Goal: Task Accomplishment & Management: Complete application form

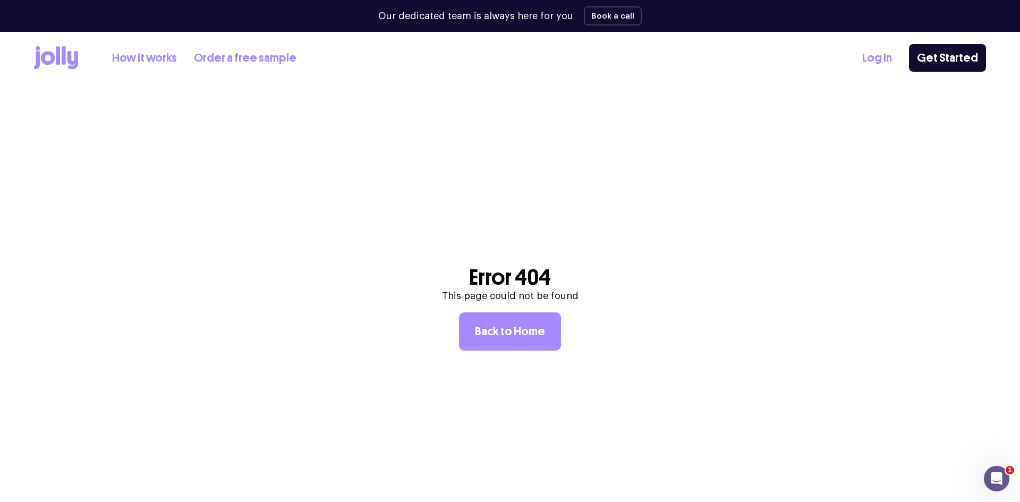
click at [879, 53] on link "Log In" at bounding box center [878, 58] width 30 height 18
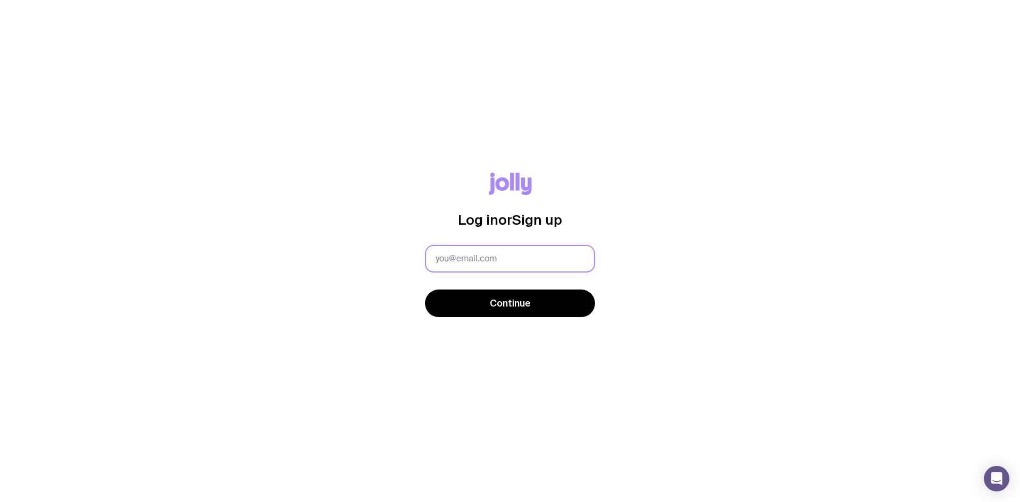
click at [462, 255] on input "text" at bounding box center [510, 259] width 170 height 28
click at [454, 260] on input "text" at bounding box center [510, 259] width 170 height 28
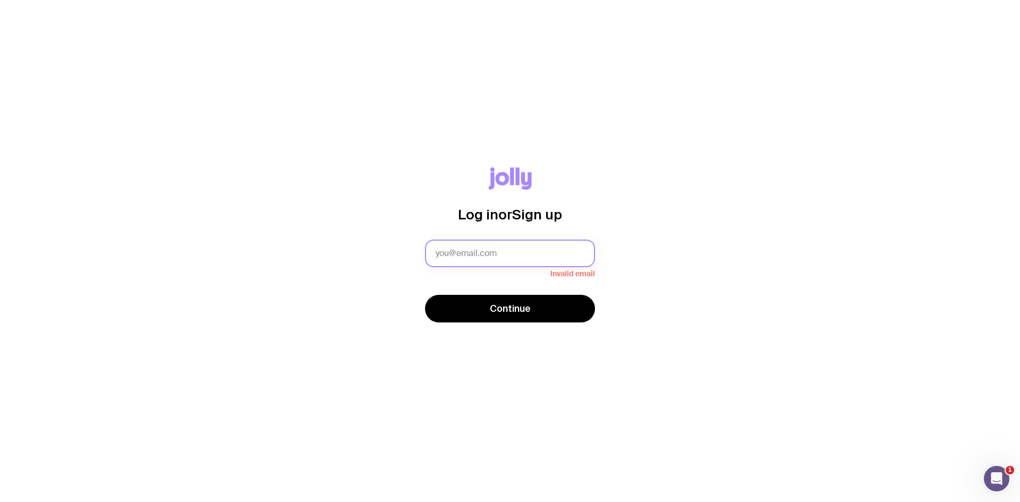
type input "[PERSON_NAME][EMAIL_ADDRESS][PERSON_NAME][DOMAIN_NAME]"
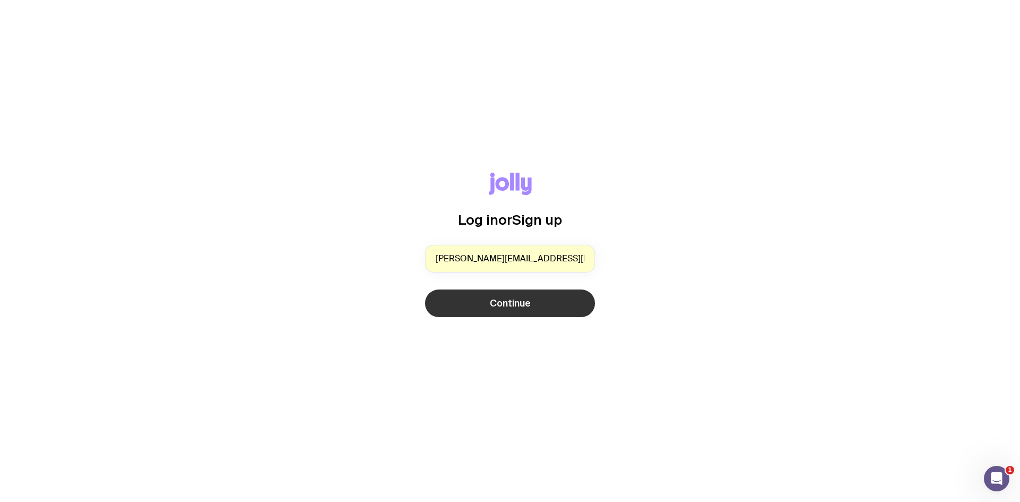
click at [486, 299] on button "Continue" at bounding box center [510, 304] width 170 height 28
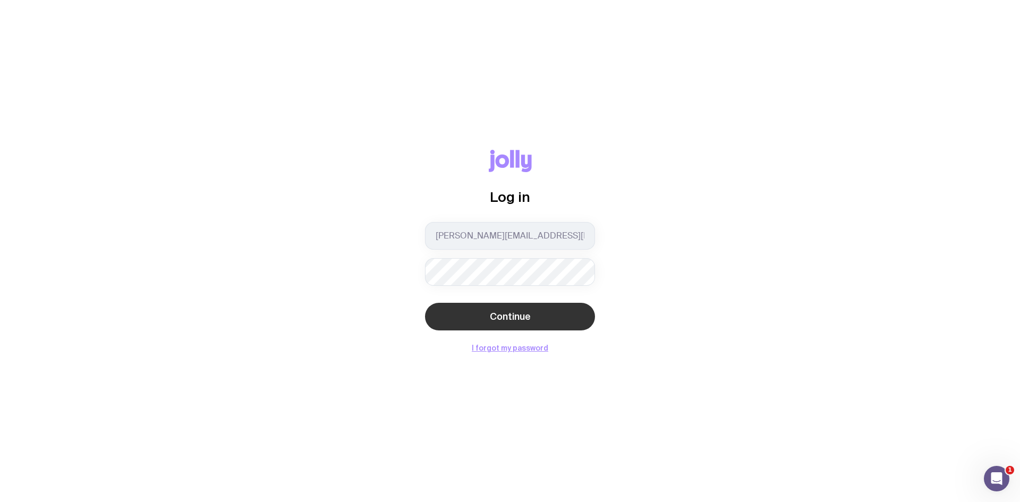
click at [492, 312] on span "Continue" at bounding box center [510, 316] width 41 height 13
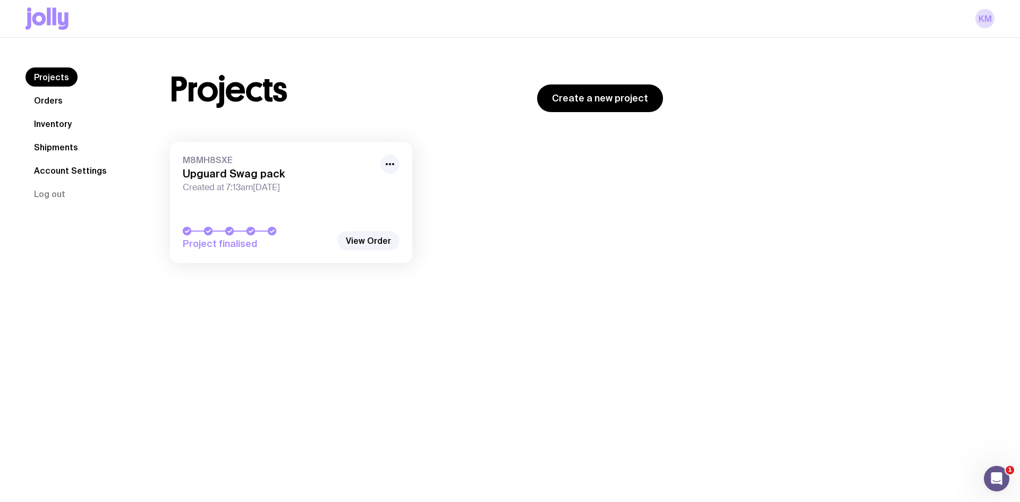
click at [64, 120] on link "Inventory" at bounding box center [53, 123] width 55 height 19
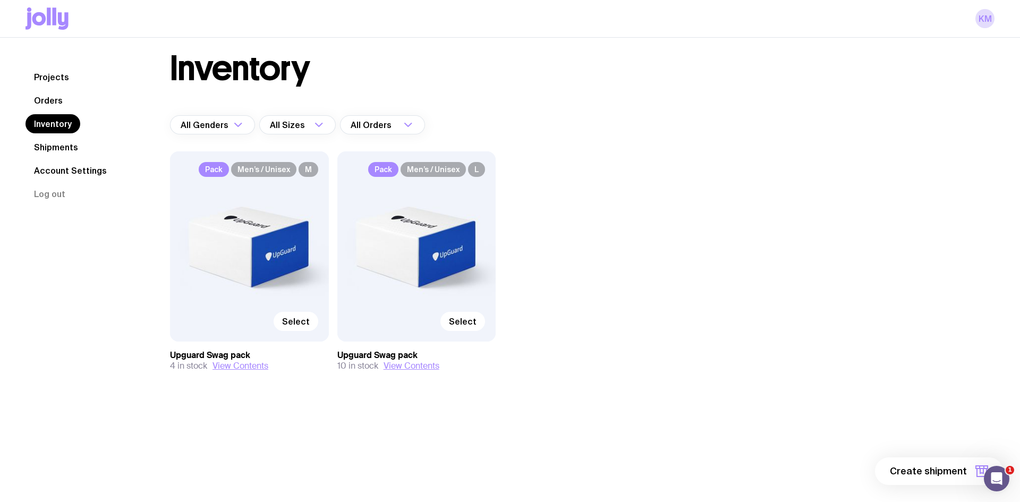
scroll to position [16, 0]
click at [479, 320] on label "Select" at bounding box center [463, 320] width 45 height 19
click at [0, 0] on input "Select" at bounding box center [0, 0] width 0 height 0
click at [961, 477] on span "1 item" at bounding box center [954, 471] width 27 height 13
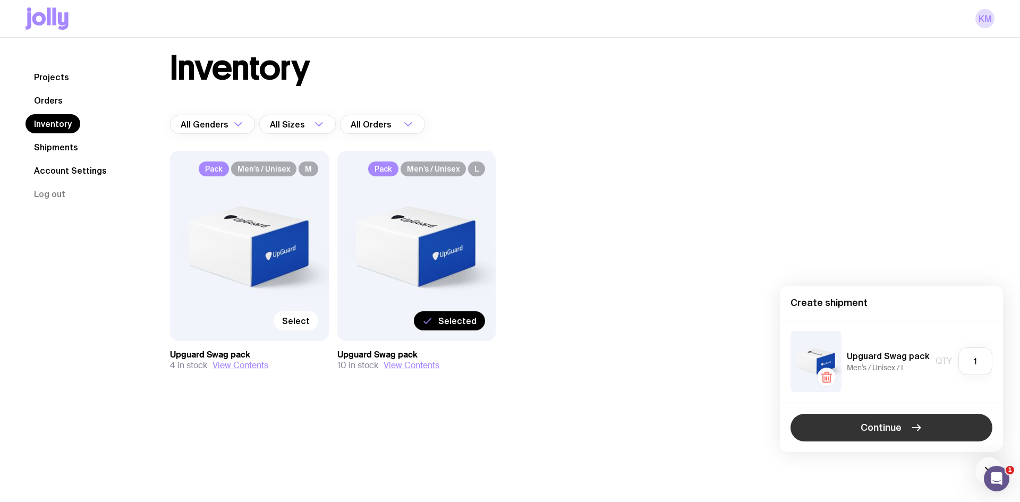
click at [877, 420] on button "Continue" at bounding box center [892, 428] width 202 height 28
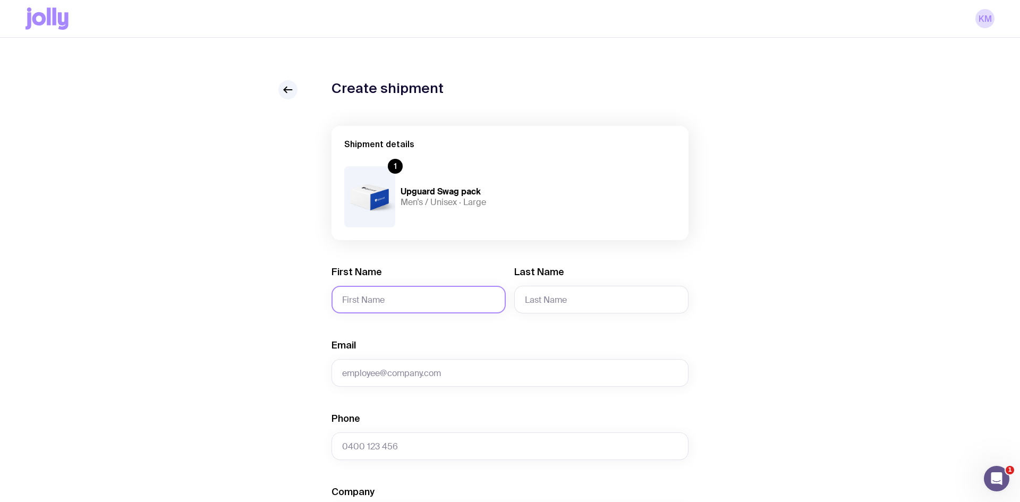
click at [345, 294] on input "First Name" at bounding box center [419, 300] width 174 height 28
click at [395, 289] on input "First Name" at bounding box center [419, 300] width 174 height 28
paste input "[PERSON_NAME]"
type input "[PERSON_NAME]"
click at [575, 292] on input "Last Name" at bounding box center [601, 300] width 174 height 28
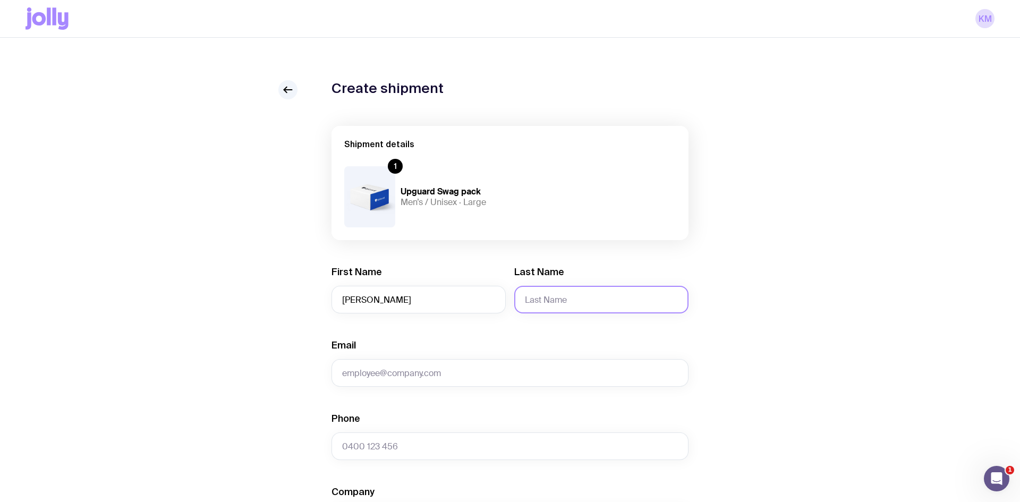
paste input "[PERSON_NAME]"
type input "[PERSON_NAME]"
click at [386, 368] on input "Email" at bounding box center [510, 373] width 357 height 28
paste input "[EMAIL_ADDRESS][DOMAIN_NAME]"
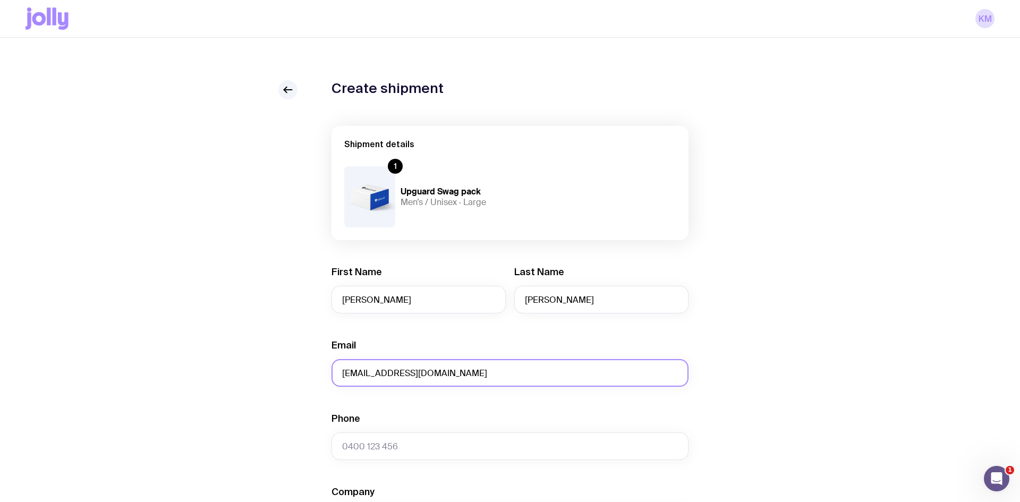
type input "[EMAIL_ADDRESS][DOMAIN_NAME]"
click at [218, 363] on div "Create shipment Shipment details 1 Upguard Swag pack Men’s / Unisex · Large Fir…" at bounding box center [510, 484] width 969 height 808
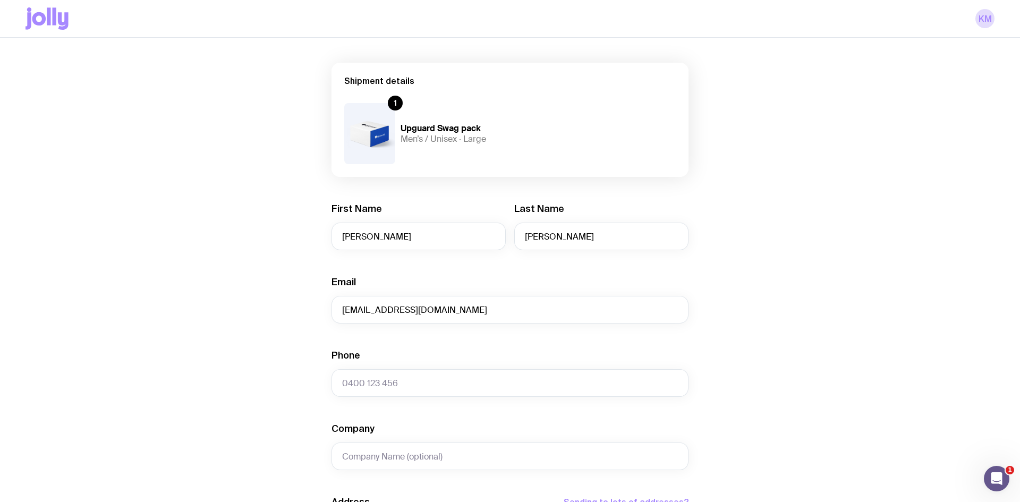
scroll to position [66, 0]
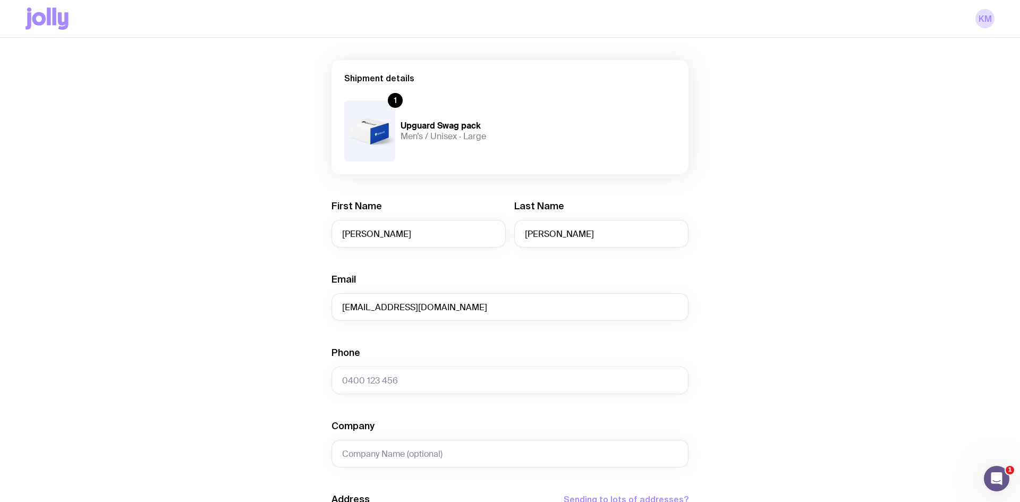
click at [294, 383] on div "Create shipment Shipment details 1 Upguard Swag pack Men’s / Unisex · Large Fir…" at bounding box center [510, 418] width 969 height 808
click at [364, 377] on input "Phone" at bounding box center [510, 381] width 357 height 28
paste input "0468 999 061"
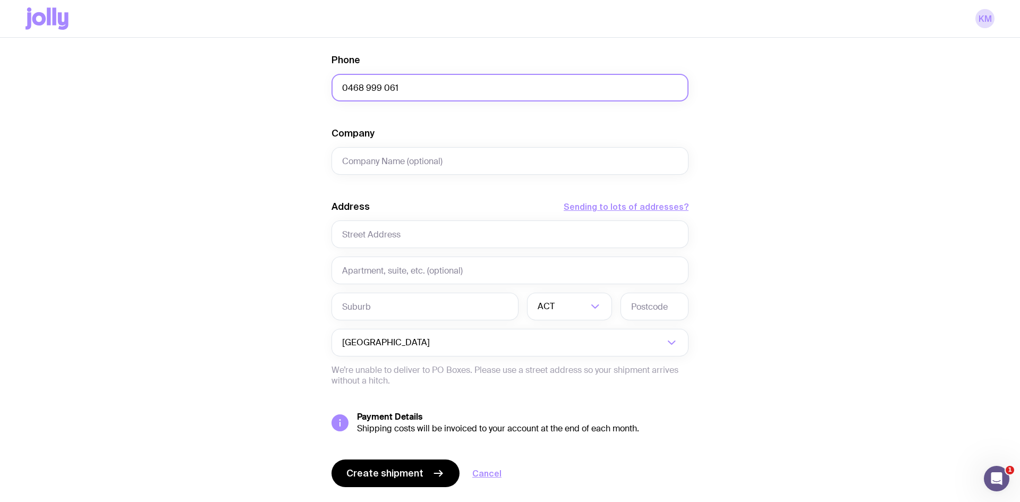
scroll to position [386, 0]
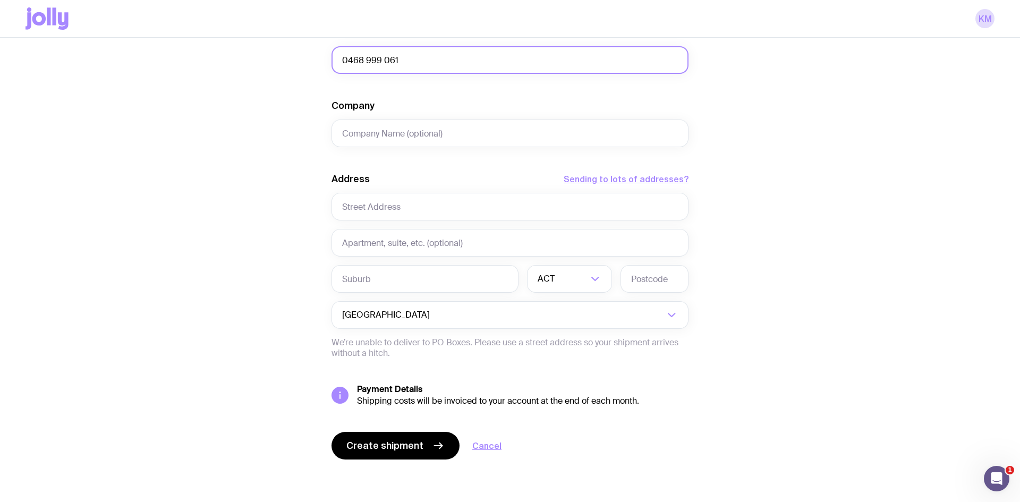
type input "0468 999 061"
click at [407, 209] on input "text" at bounding box center [510, 207] width 357 height 28
paste input "86 Broadway"
type input "86 Broadway"
click at [378, 285] on input "text" at bounding box center [425, 279] width 187 height 28
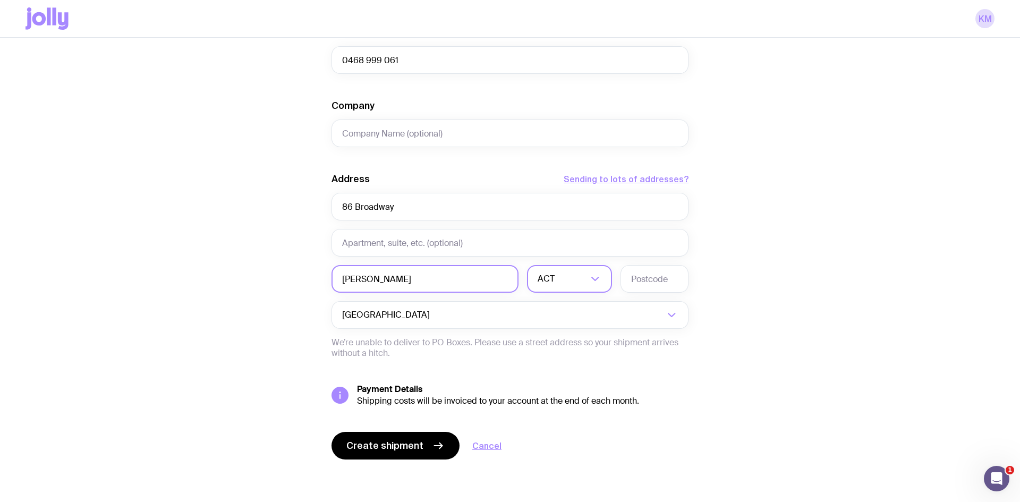
type input "[PERSON_NAME]"
click at [555, 274] on div "ACT" at bounding box center [558, 279] width 62 height 28
click at [567, 355] on li "VIC" at bounding box center [570, 351] width 84 height 23
click at [647, 275] on input "text" at bounding box center [655, 279] width 68 height 28
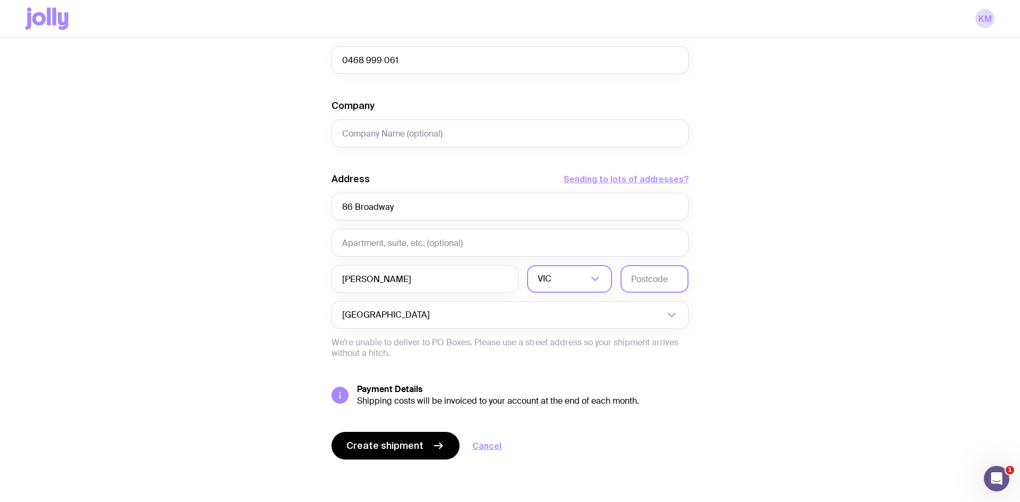
paste input "3184"
type input "3184"
click at [404, 453] on button "Create shipment" at bounding box center [396, 446] width 128 height 28
